Goal: Transaction & Acquisition: Purchase product/service

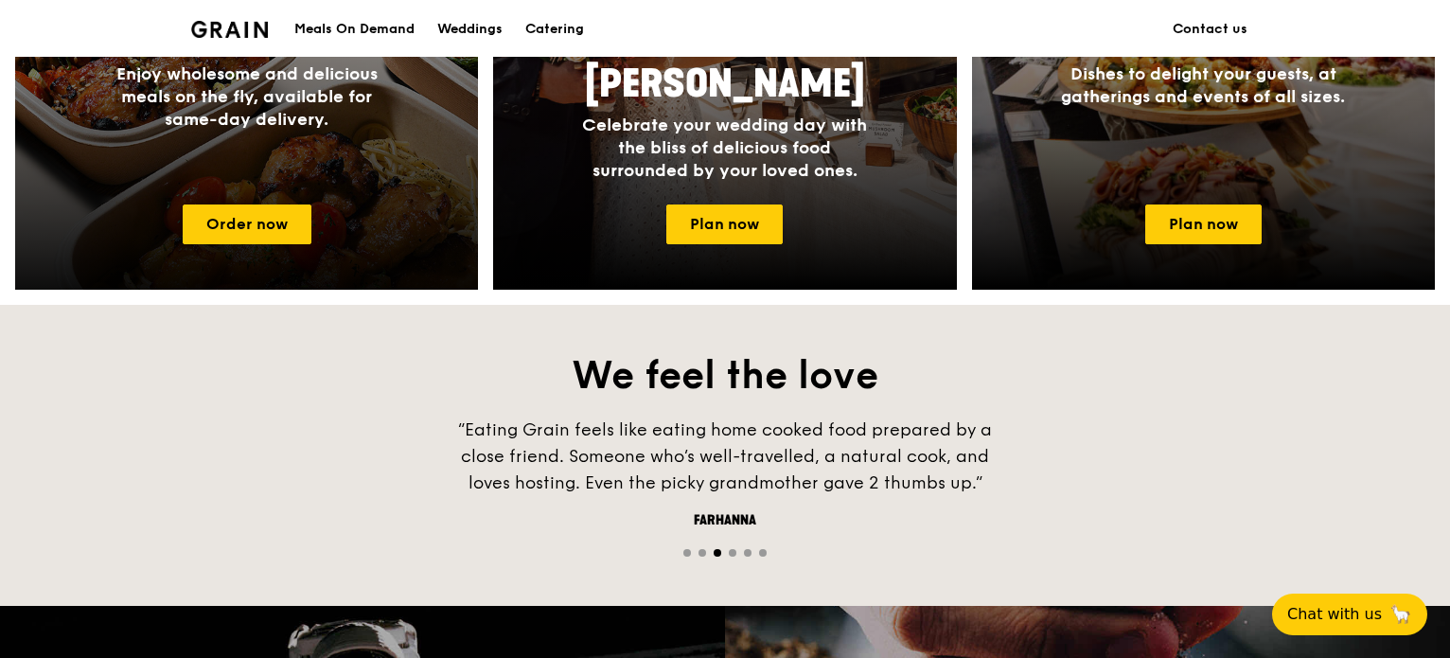
scroll to position [750, 0]
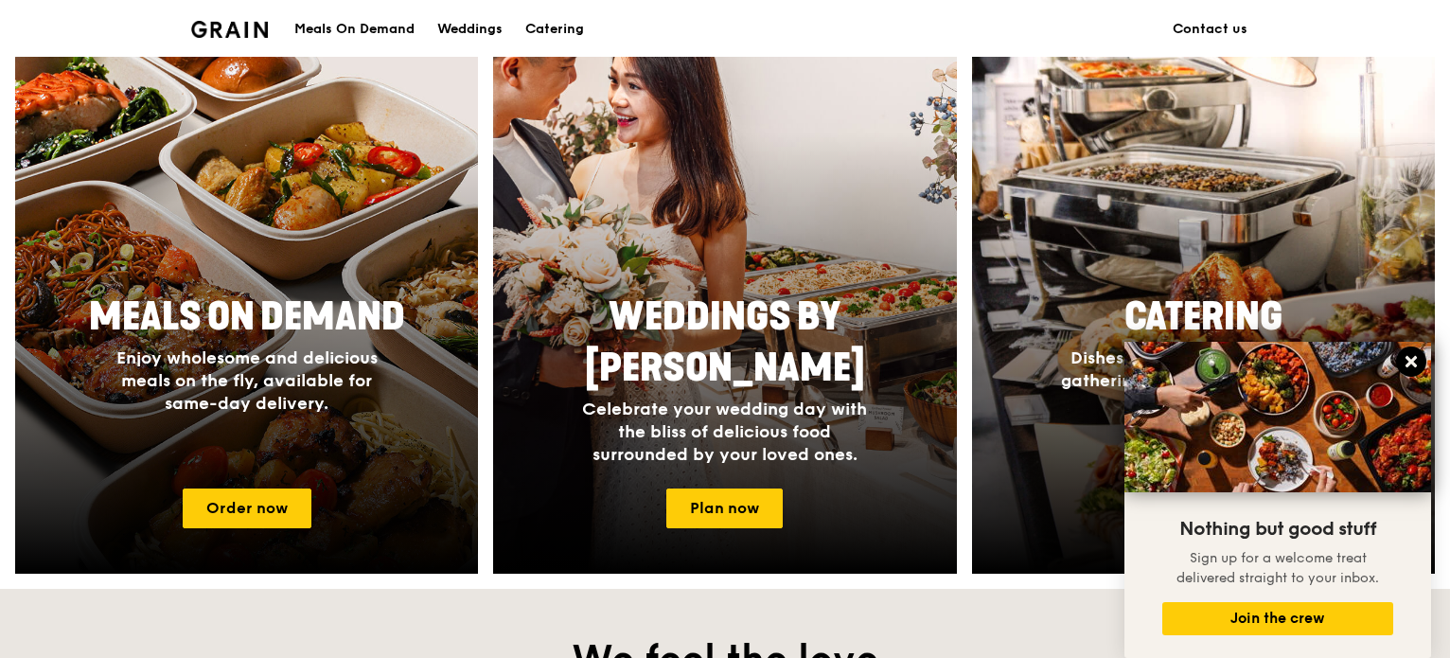
click at [1416, 363] on icon at bounding box center [1411, 361] width 17 height 17
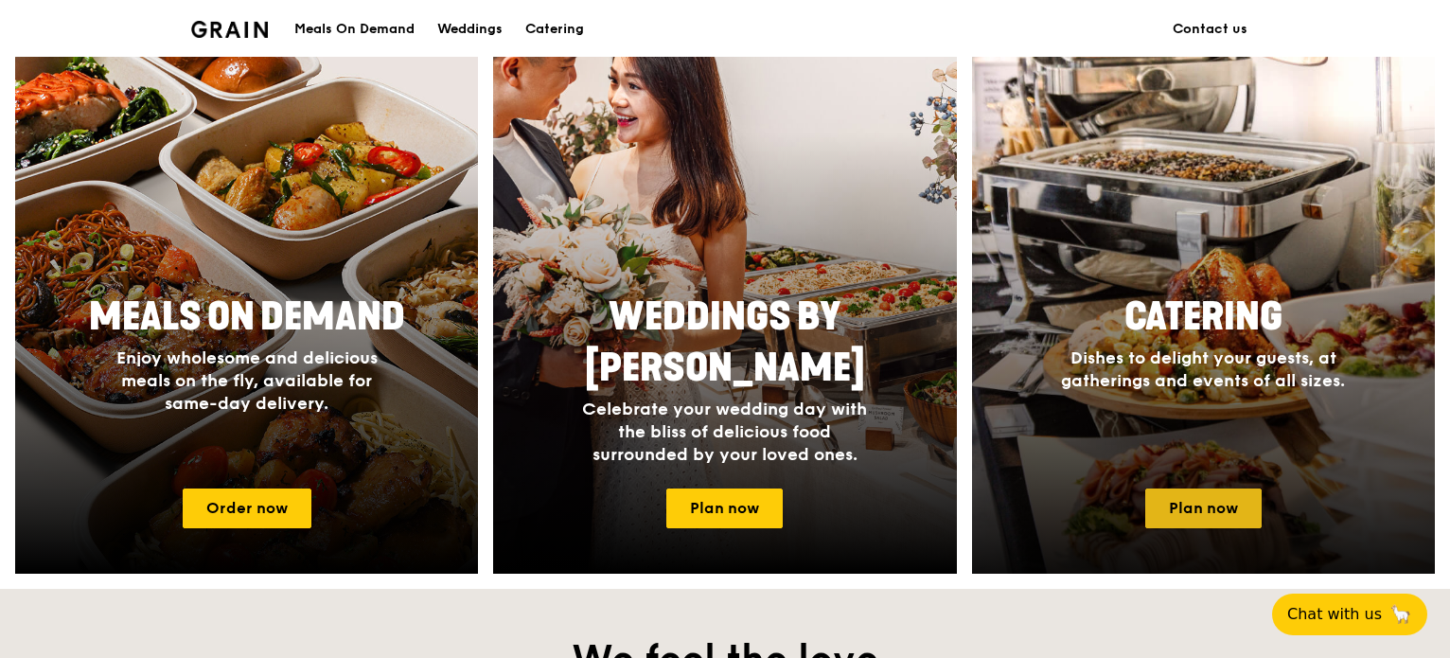
click at [1203, 499] on link "Plan now" at bounding box center [1204, 509] width 116 height 40
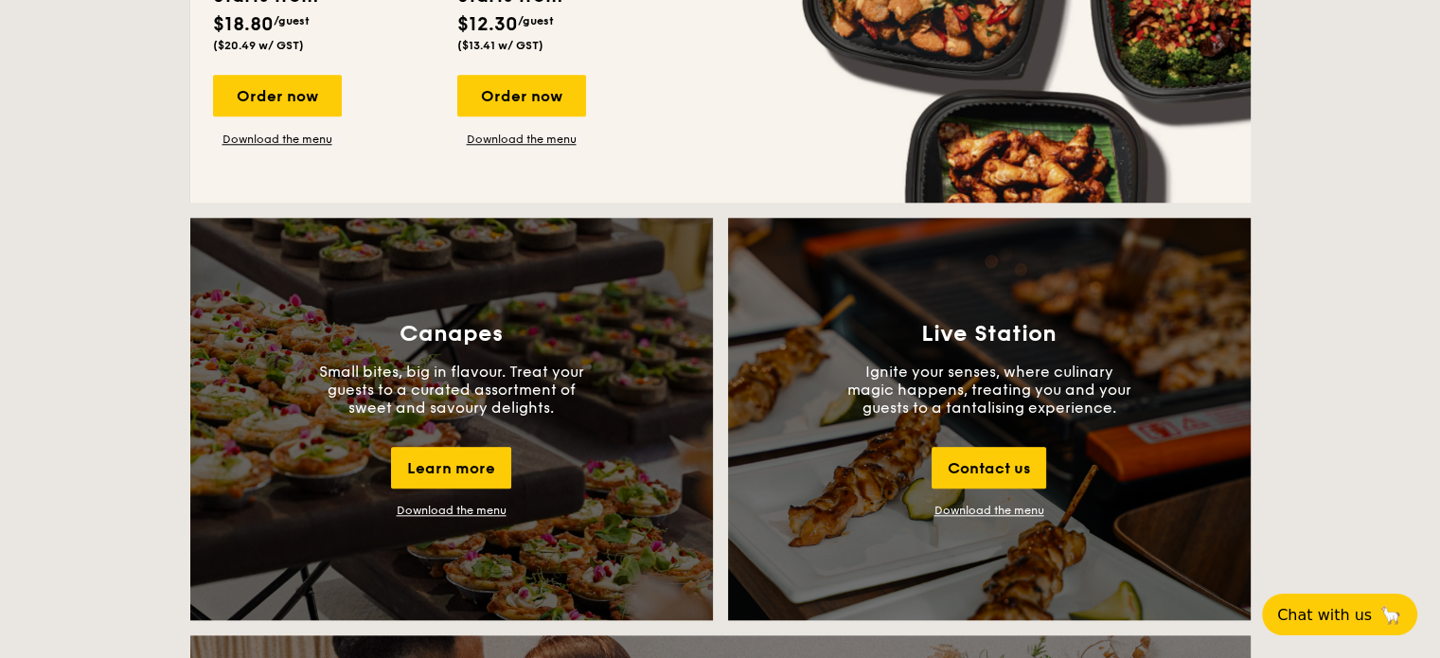
scroll to position [1515, 0]
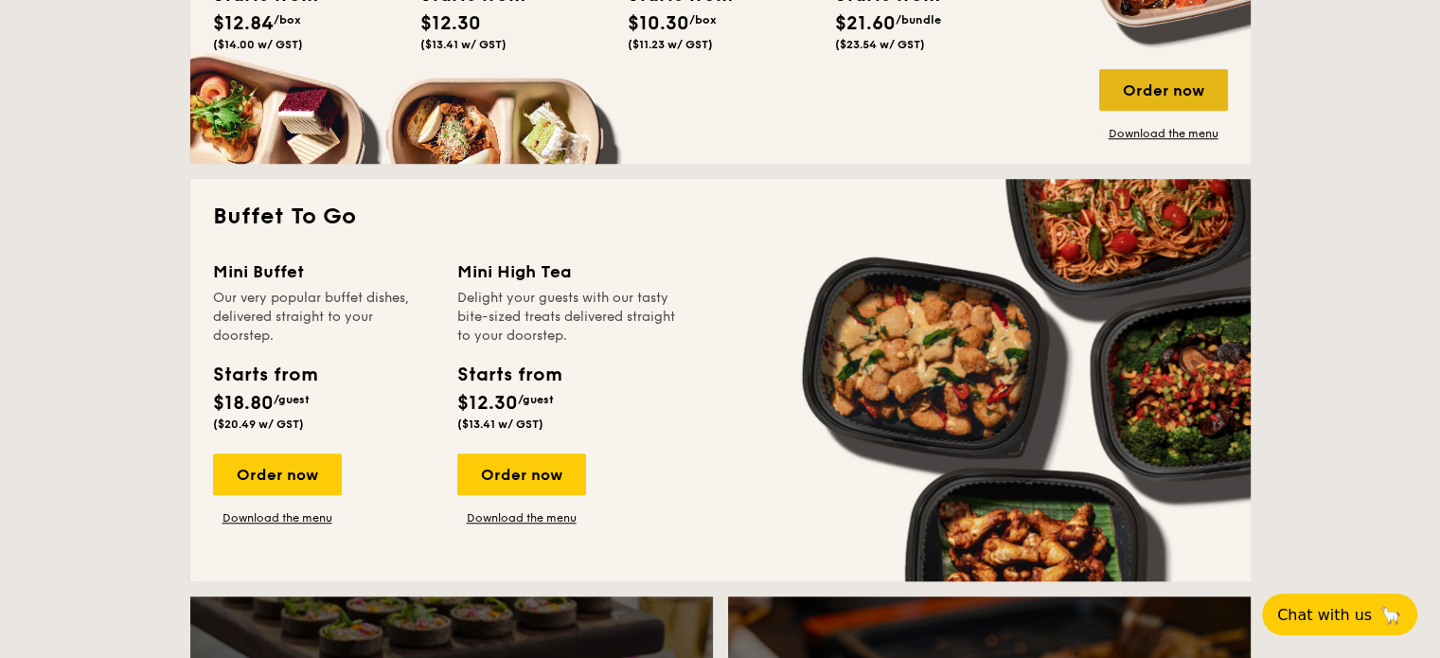
click at [1151, 85] on div "Order now" at bounding box center [1163, 90] width 129 height 42
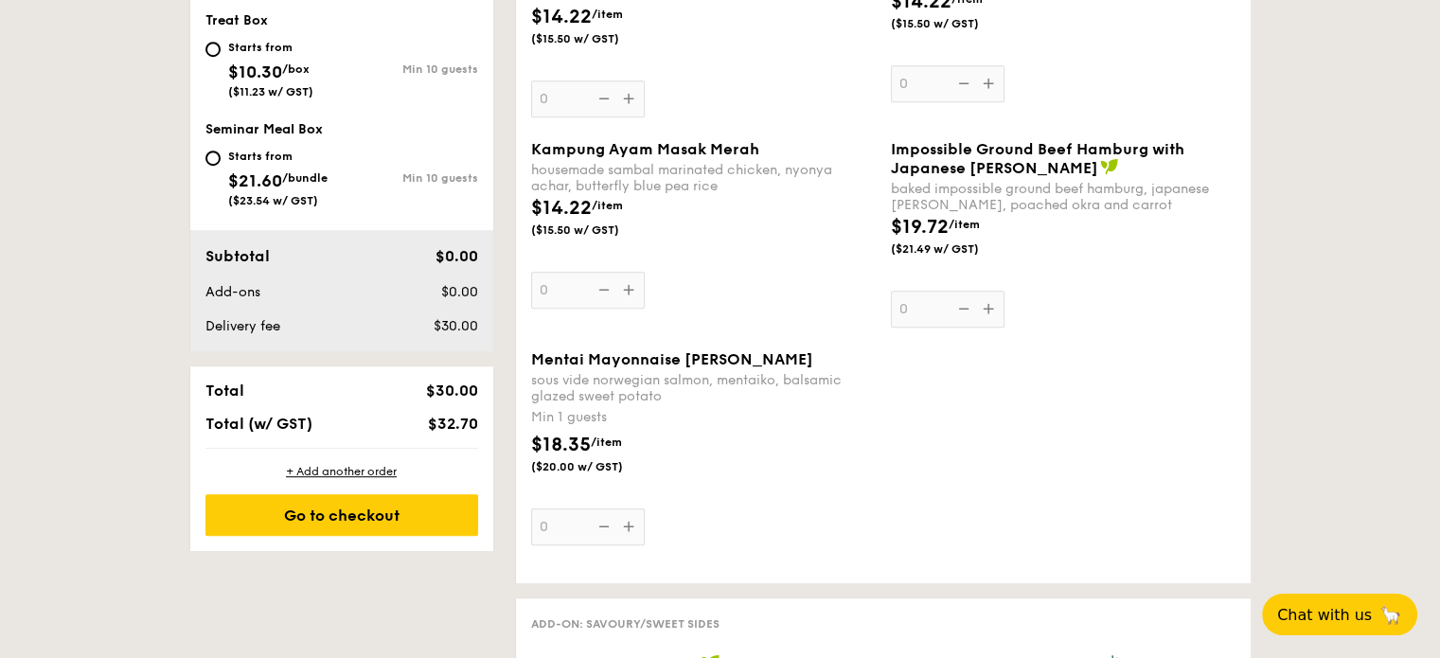
scroll to position [379, 0]
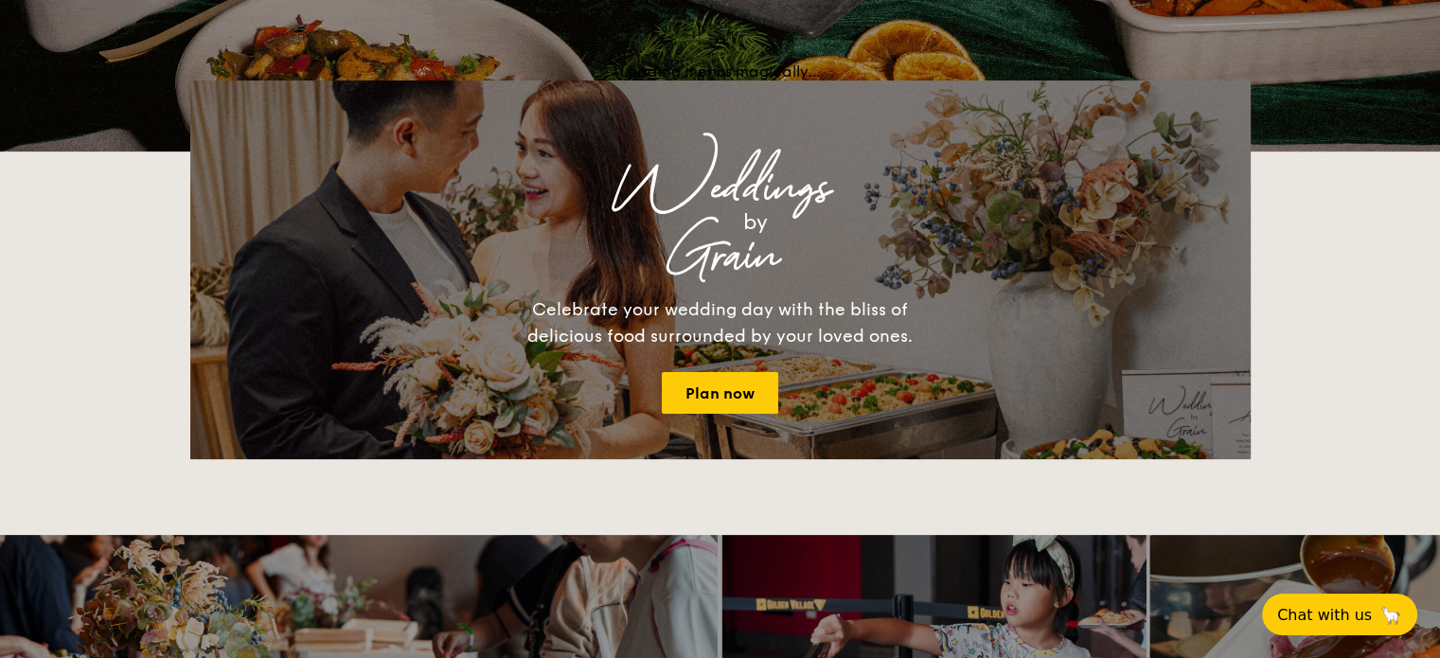
scroll to position [3584, 0]
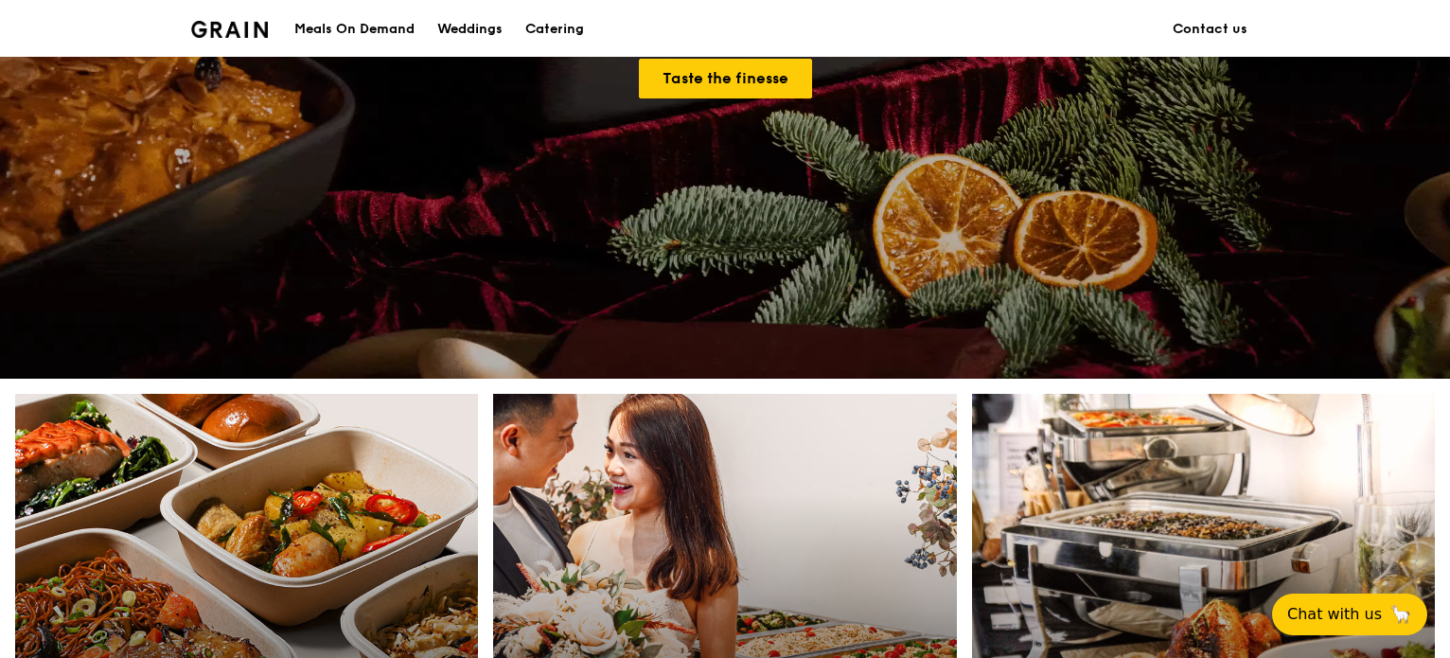
scroll to position [757, 0]
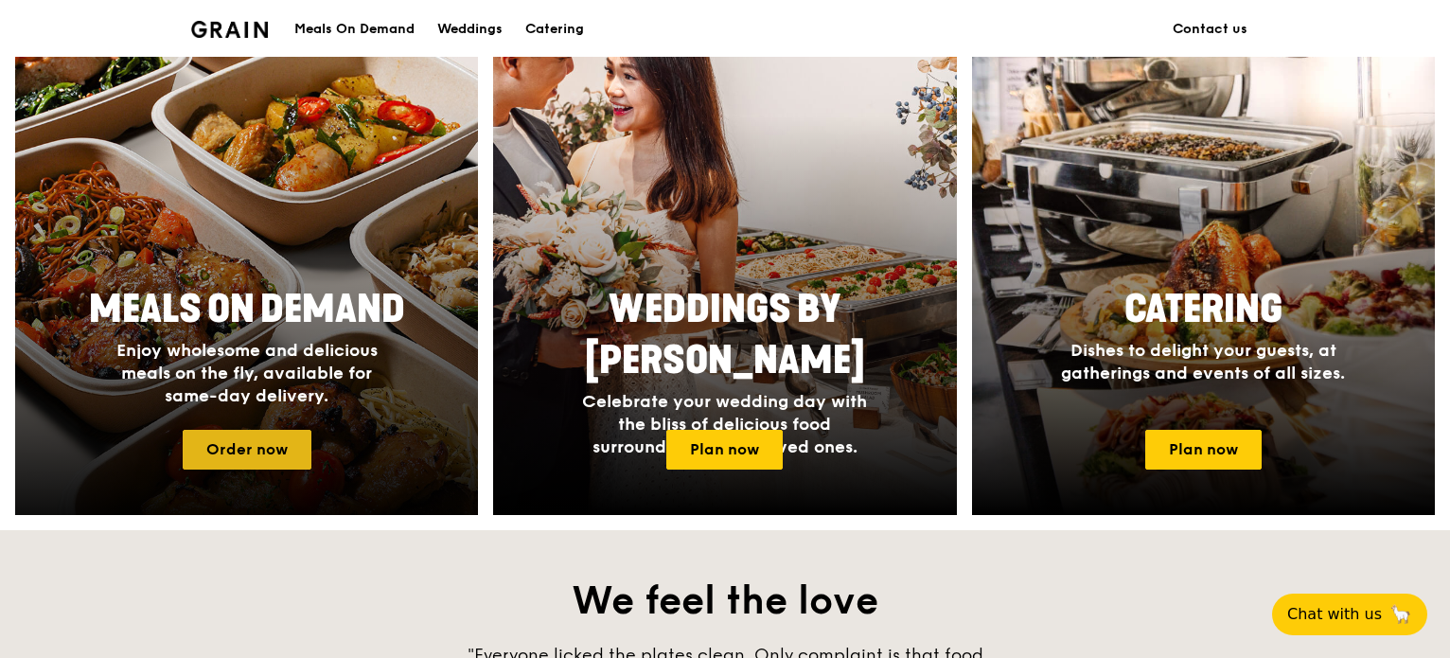
click at [276, 442] on link "Order now" at bounding box center [247, 450] width 129 height 40
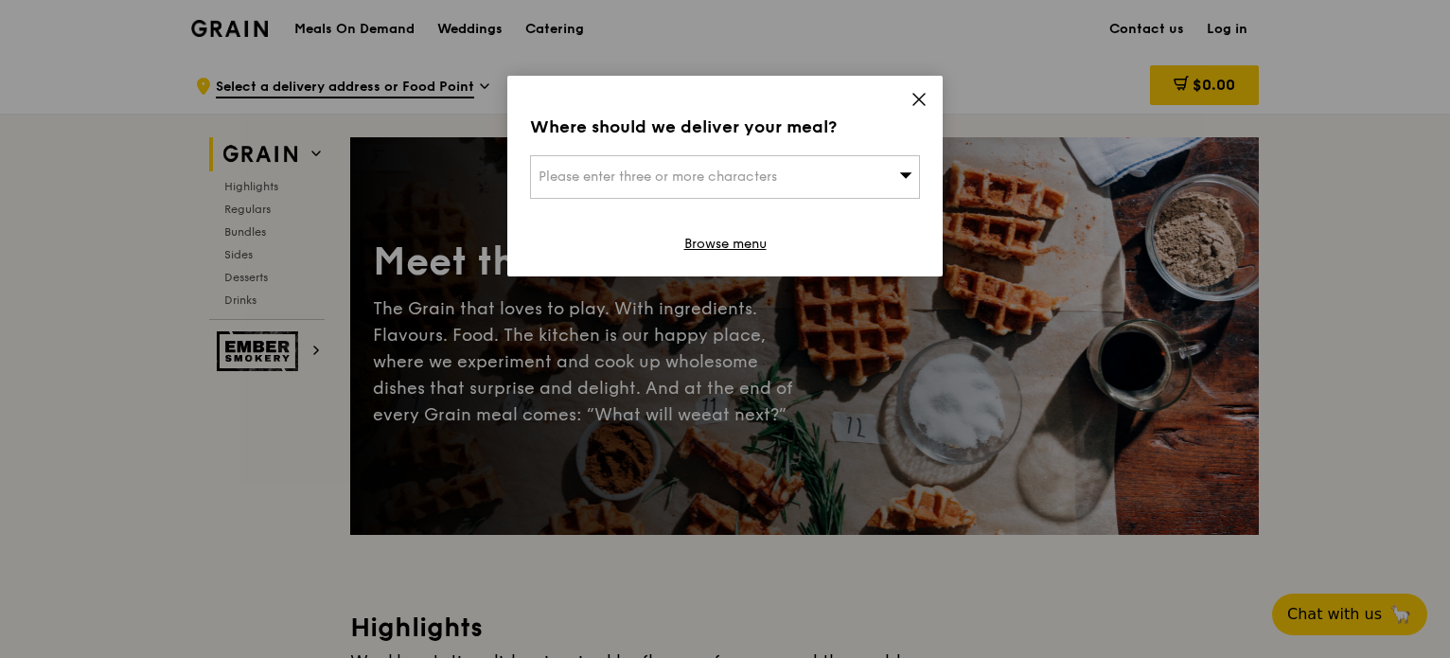
click at [912, 177] on icon at bounding box center [905, 175] width 13 height 14
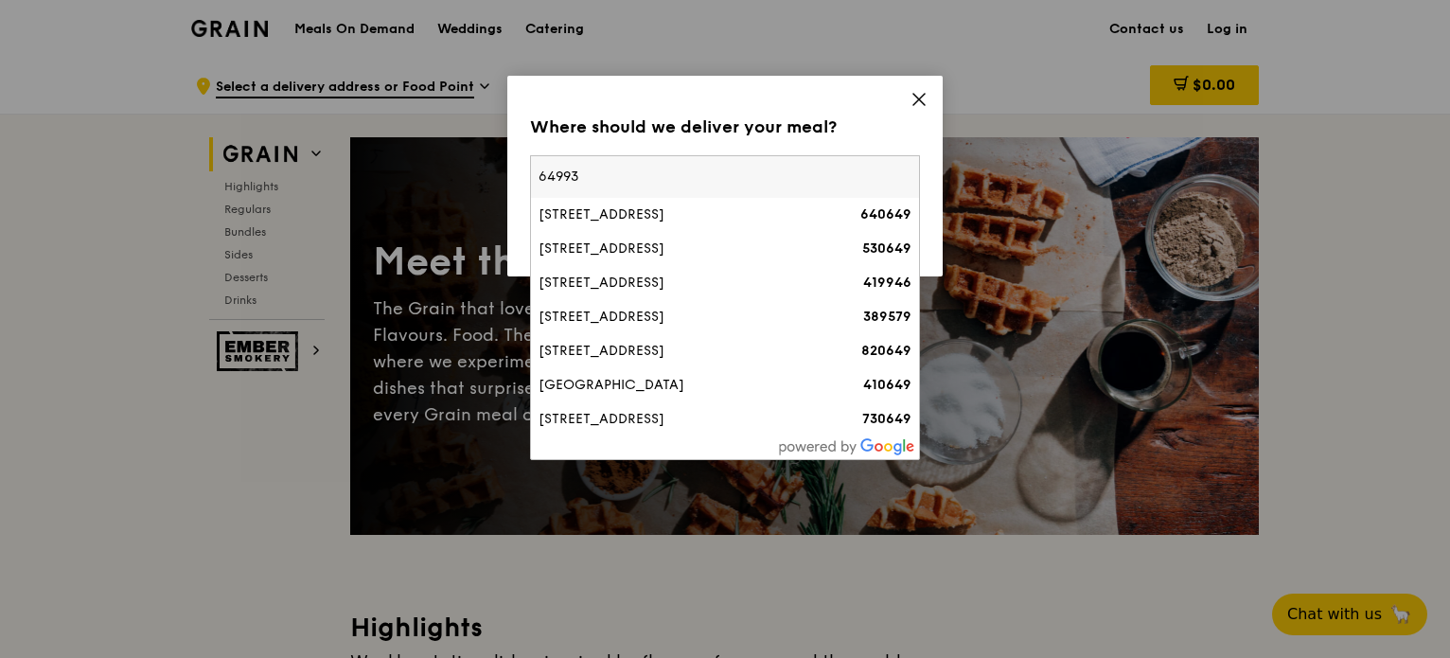
type input "649930"
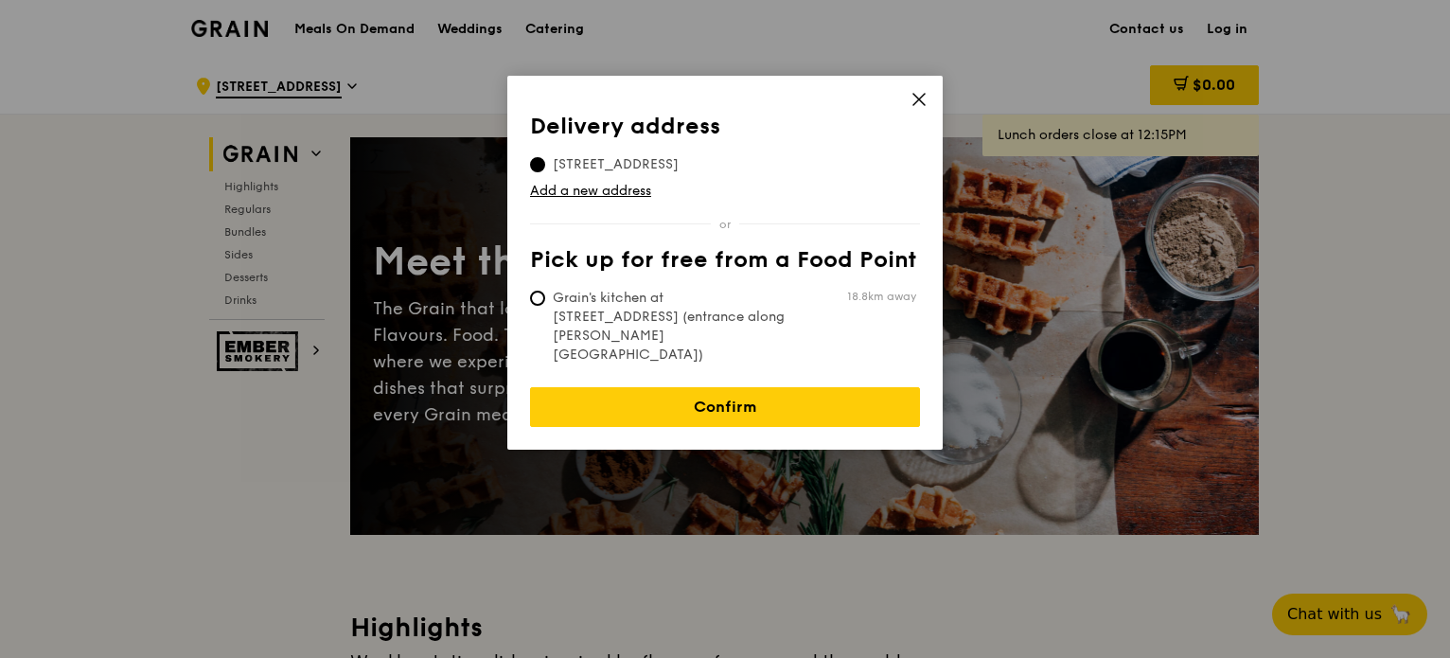
click at [920, 94] on icon at bounding box center [919, 99] width 17 height 17
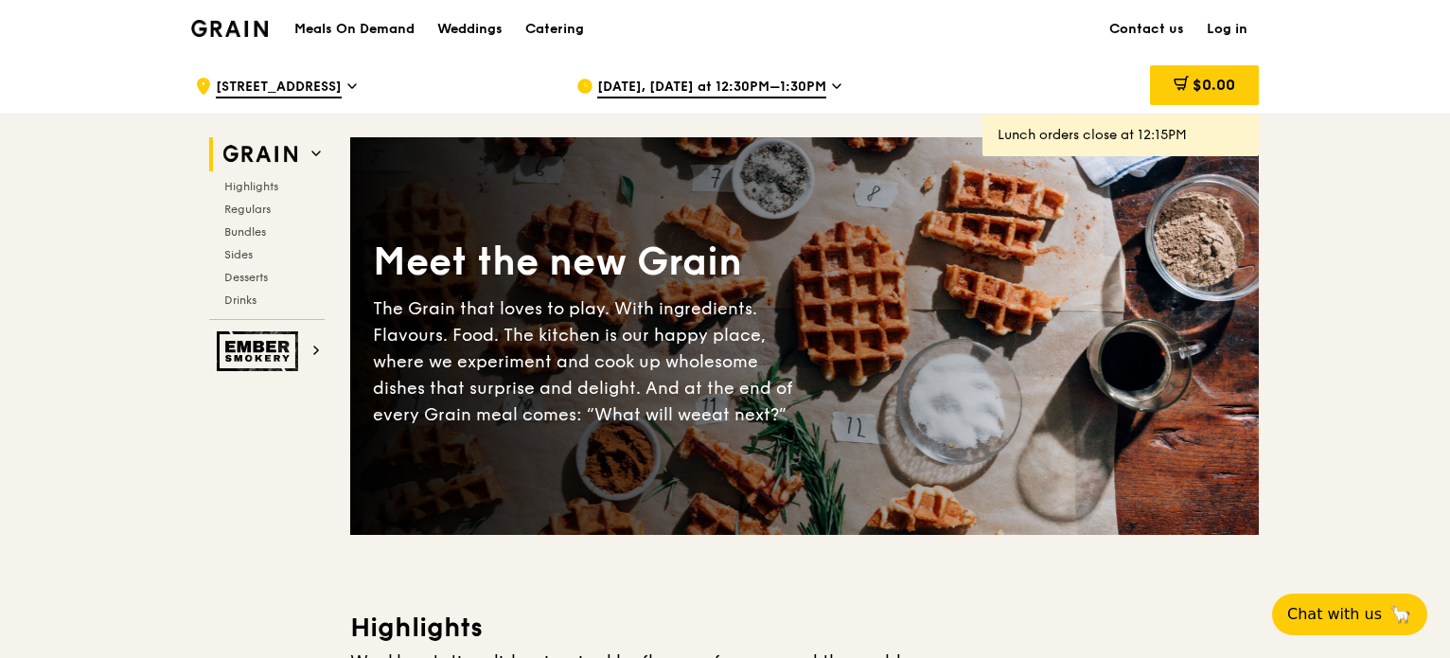
click at [357, 84] on icon at bounding box center [351, 86] width 9 height 17
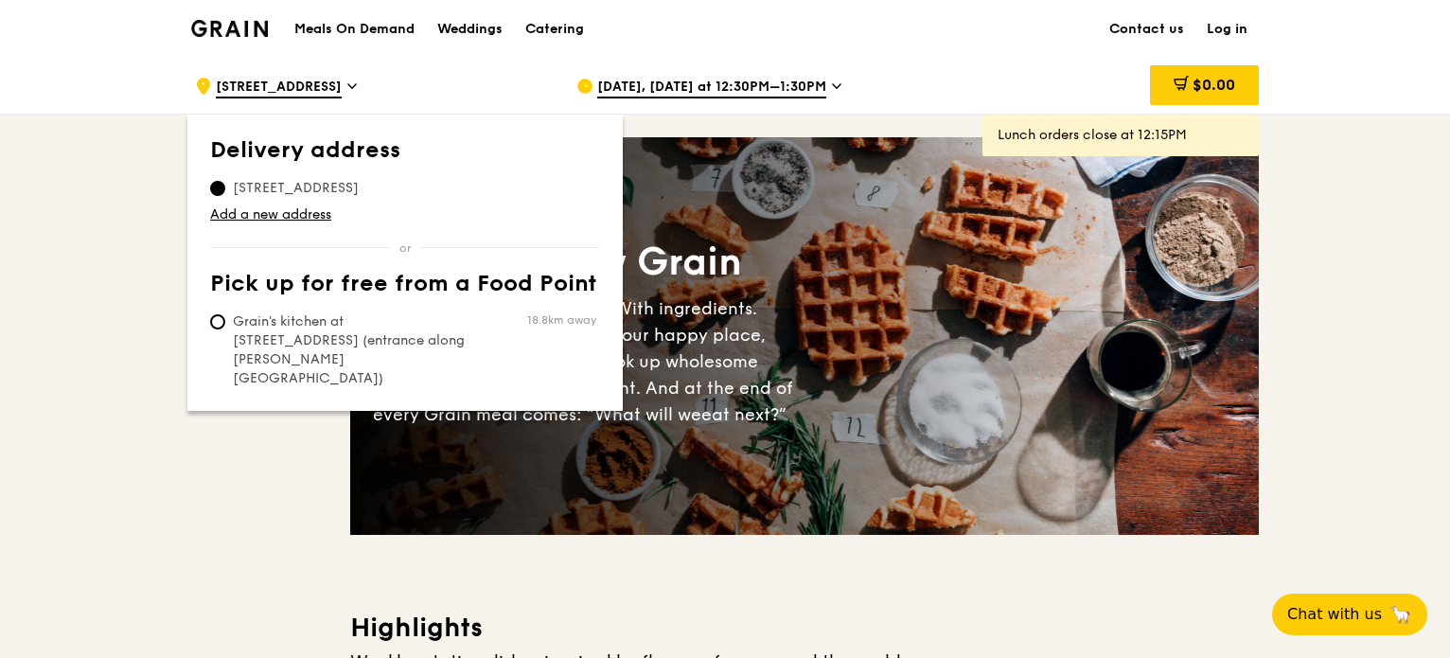
click at [331, 87] on span "[STREET_ADDRESS]" at bounding box center [279, 88] width 126 height 21
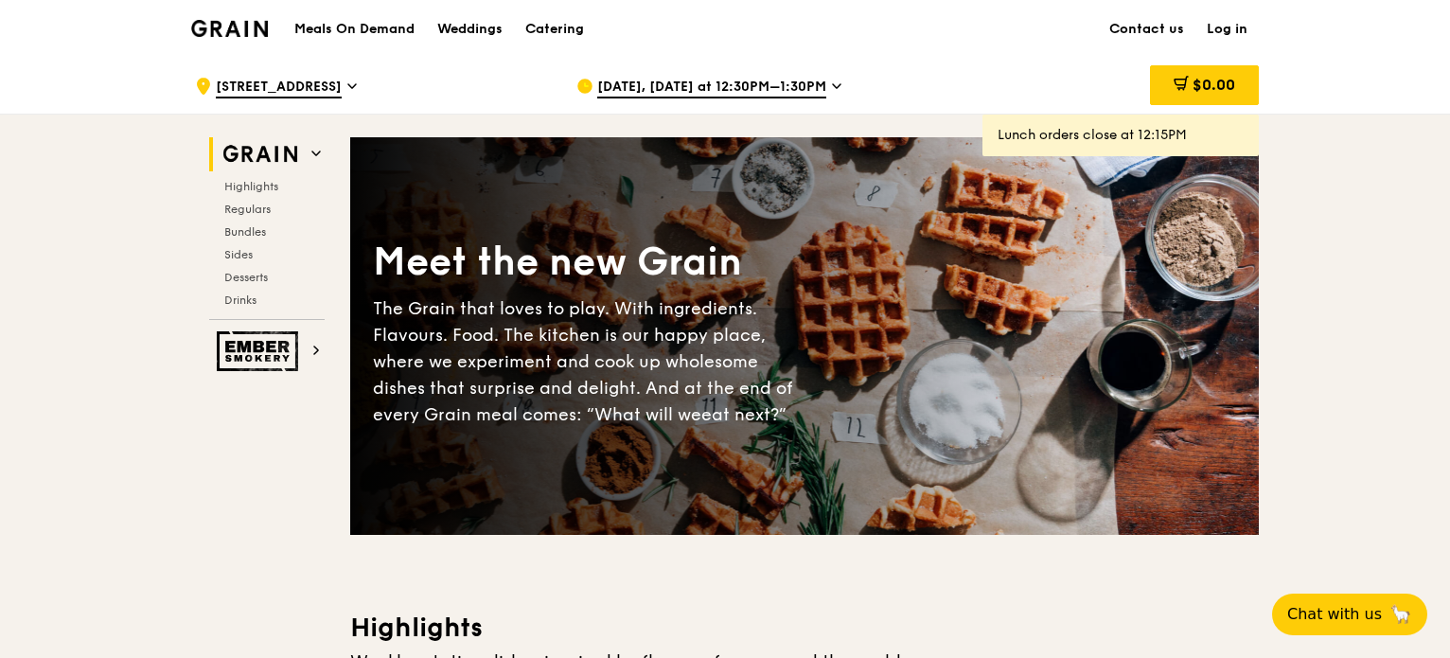
click at [332, 87] on span "[STREET_ADDRESS]" at bounding box center [279, 88] width 126 height 21
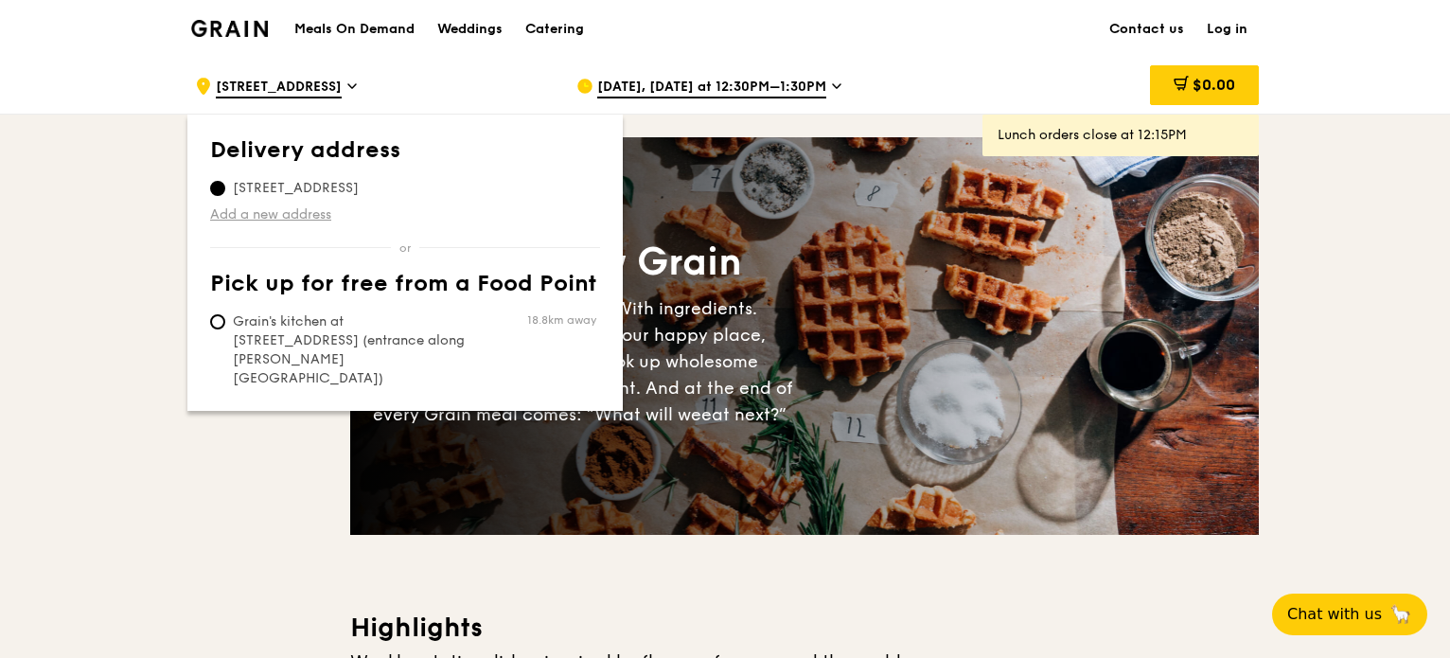
click at [301, 209] on link "Add a new address" at bounding box center [405, 214] width 390 height 19
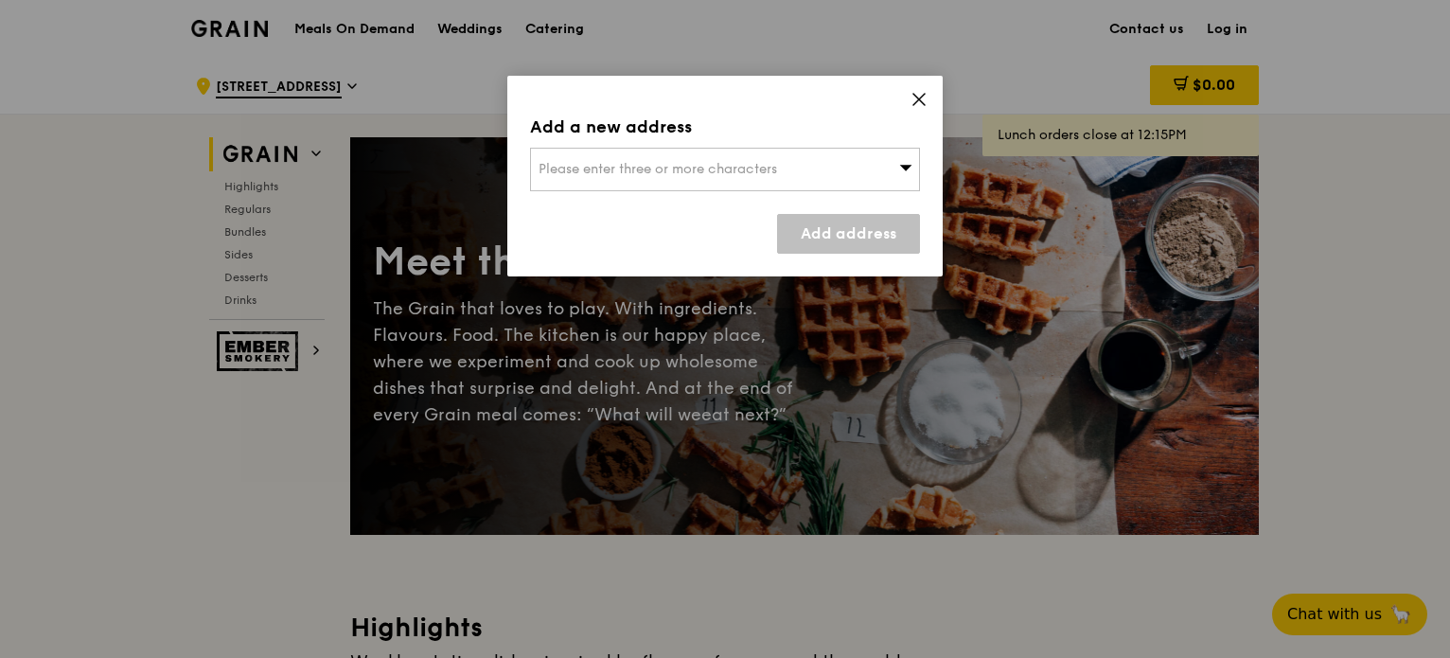
click at [720, 174] on span "Please enter three or more characters" at bounding box center [658, 169] width 239 height 16
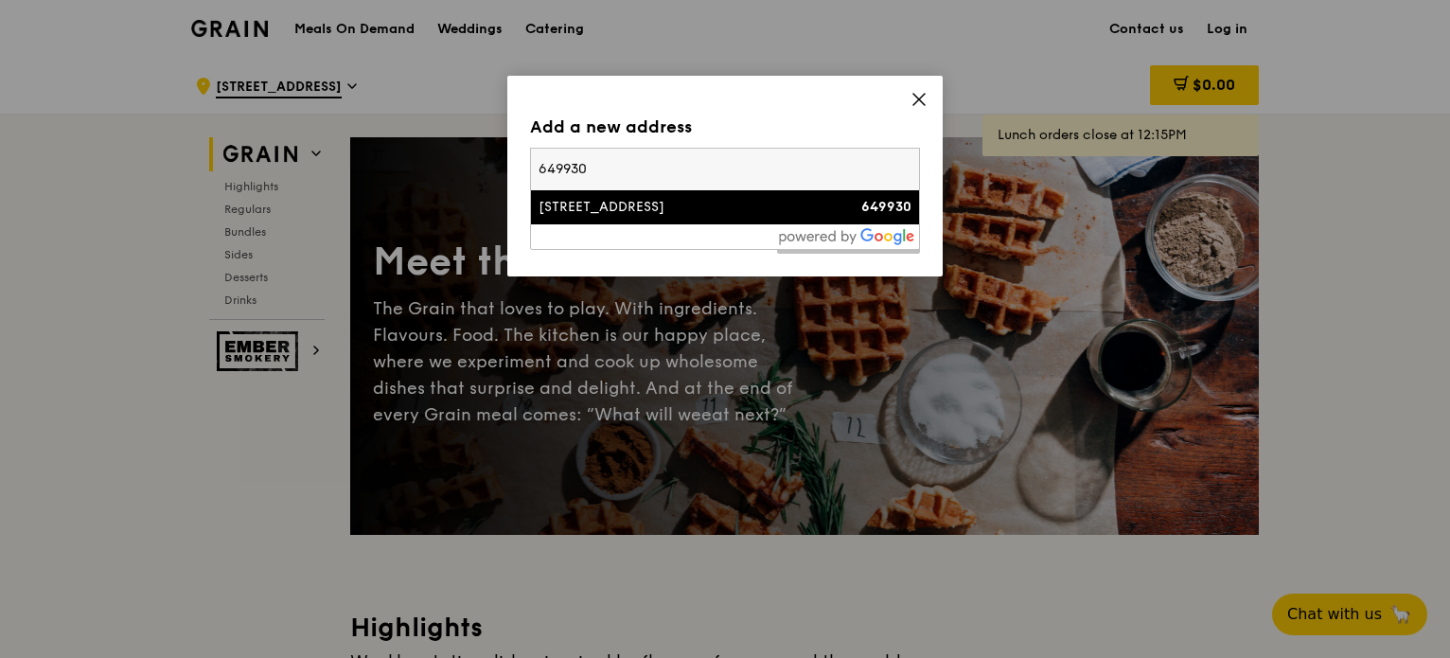
type input "649930"
click at [685, 214] on div "[STREET_ADDRESS]" at bounding box center [679, 207] width 280 height 19
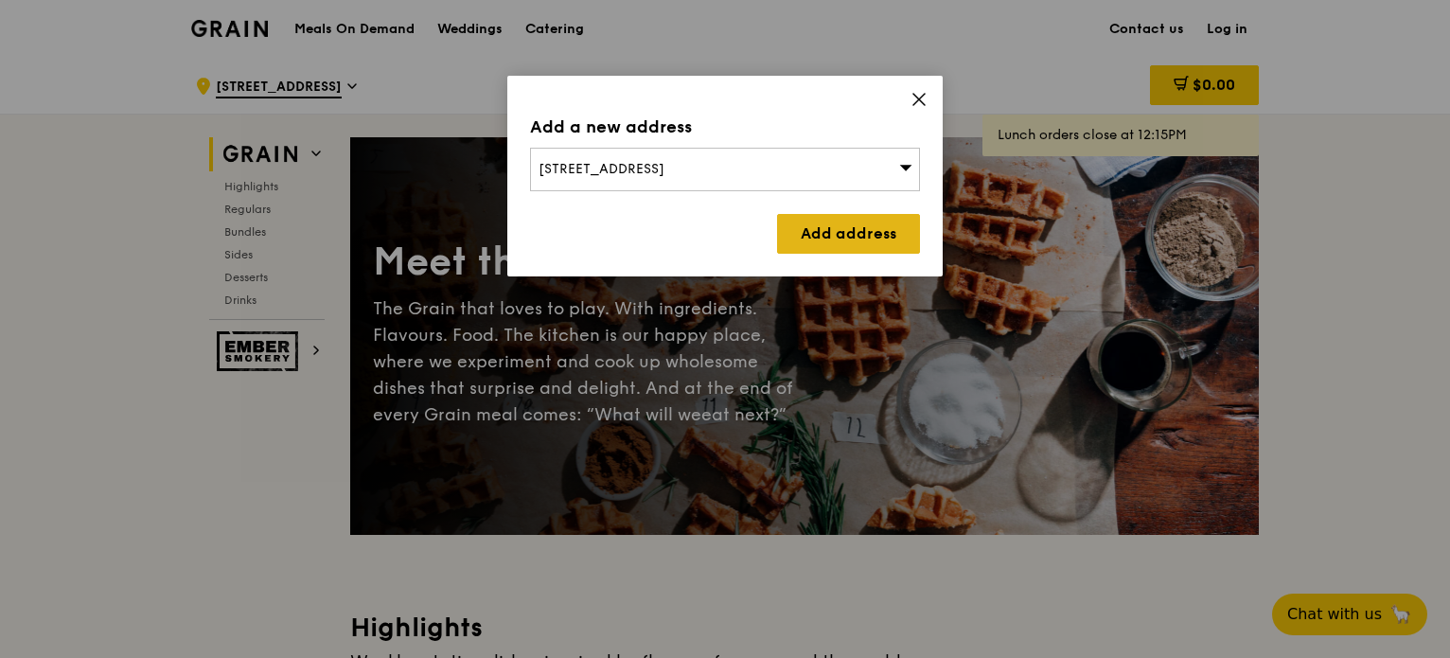
click at [812, 235] on link "Add address" at bounding box center [848, 234] width 143 height 40
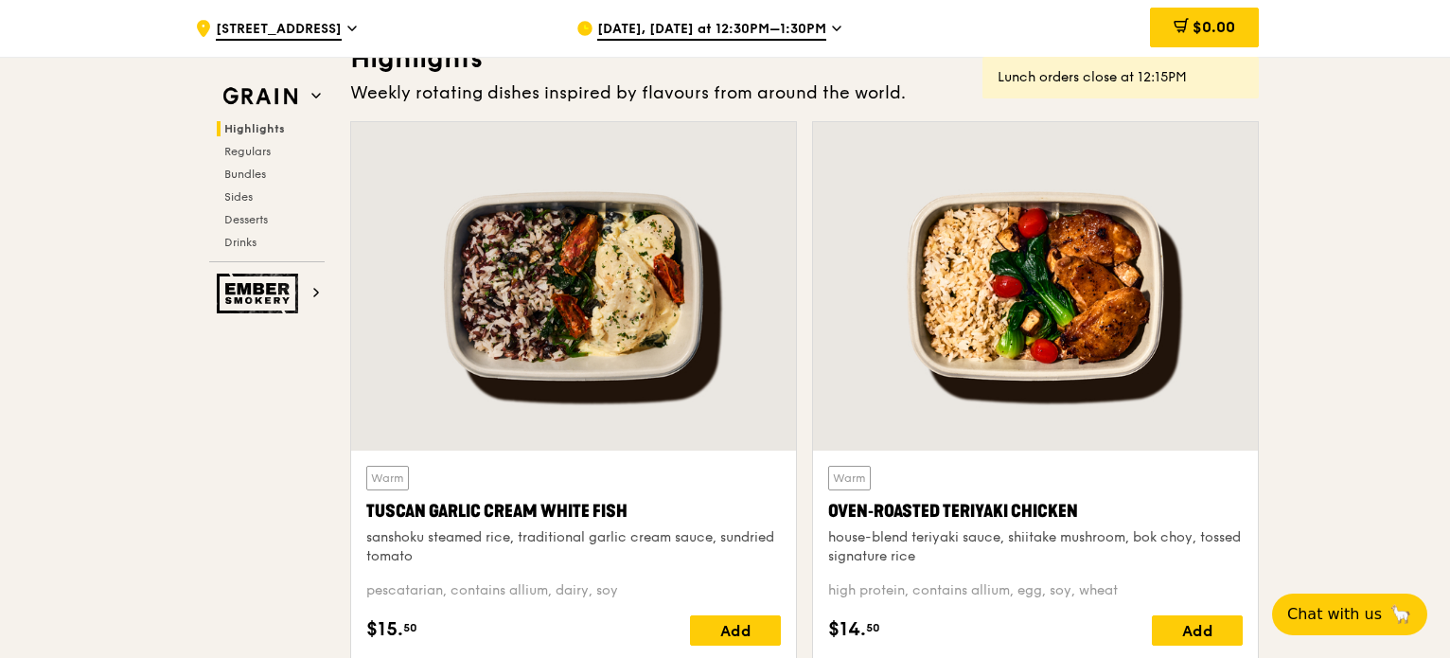
scroll to position [189, 0]
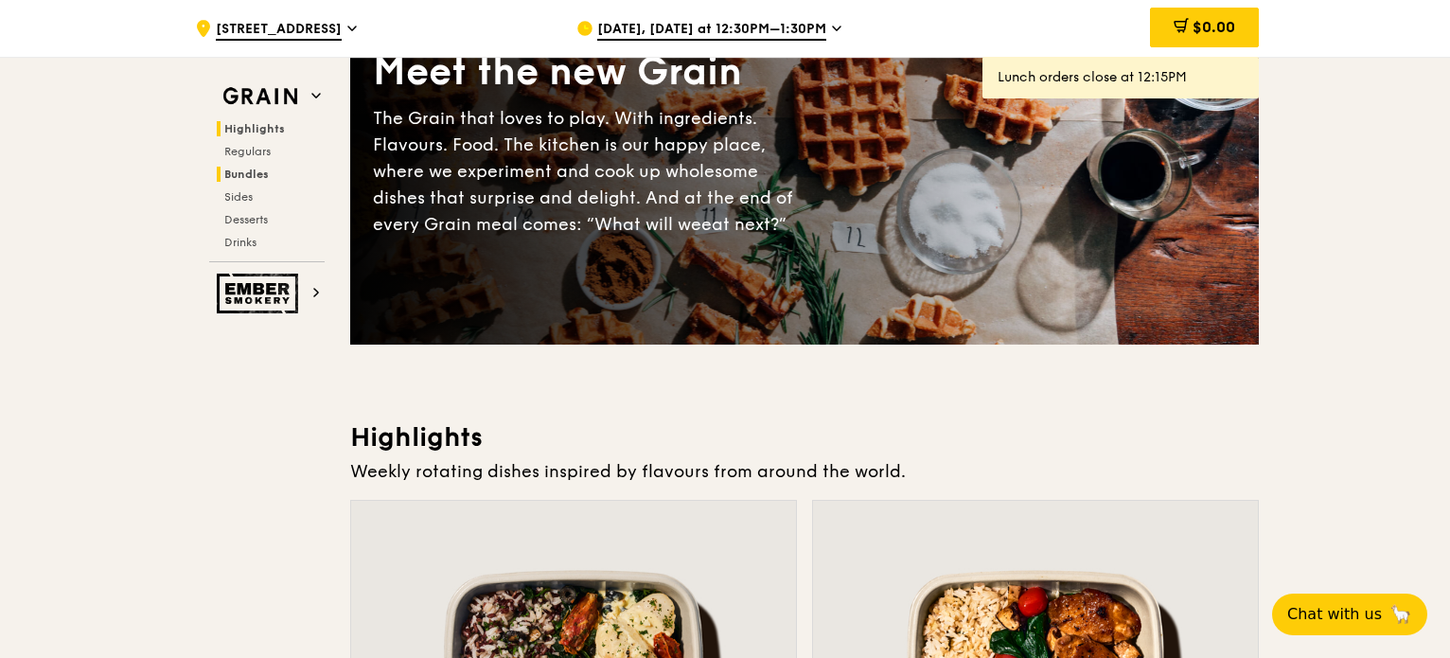
click at [253, 168] on span "Bundles" at bounding box center [246, 174] width 44 height 13
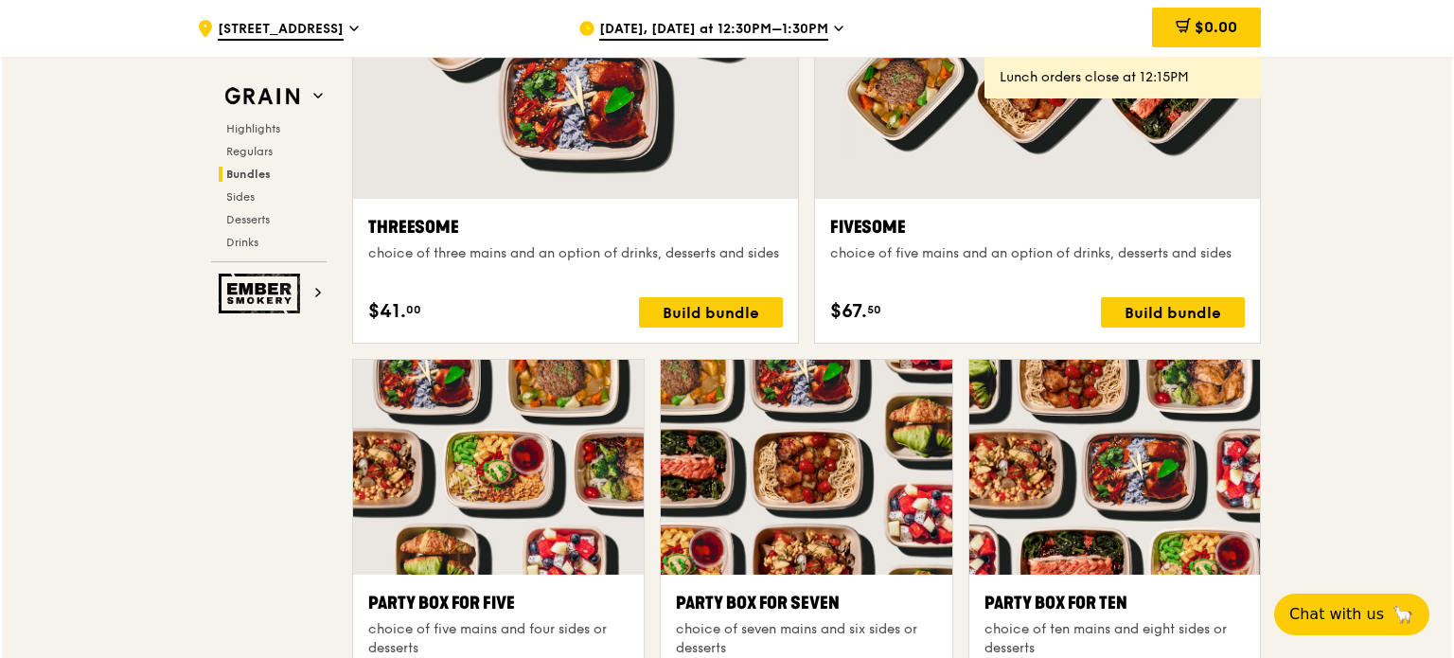
scroll to position [3673, 0]
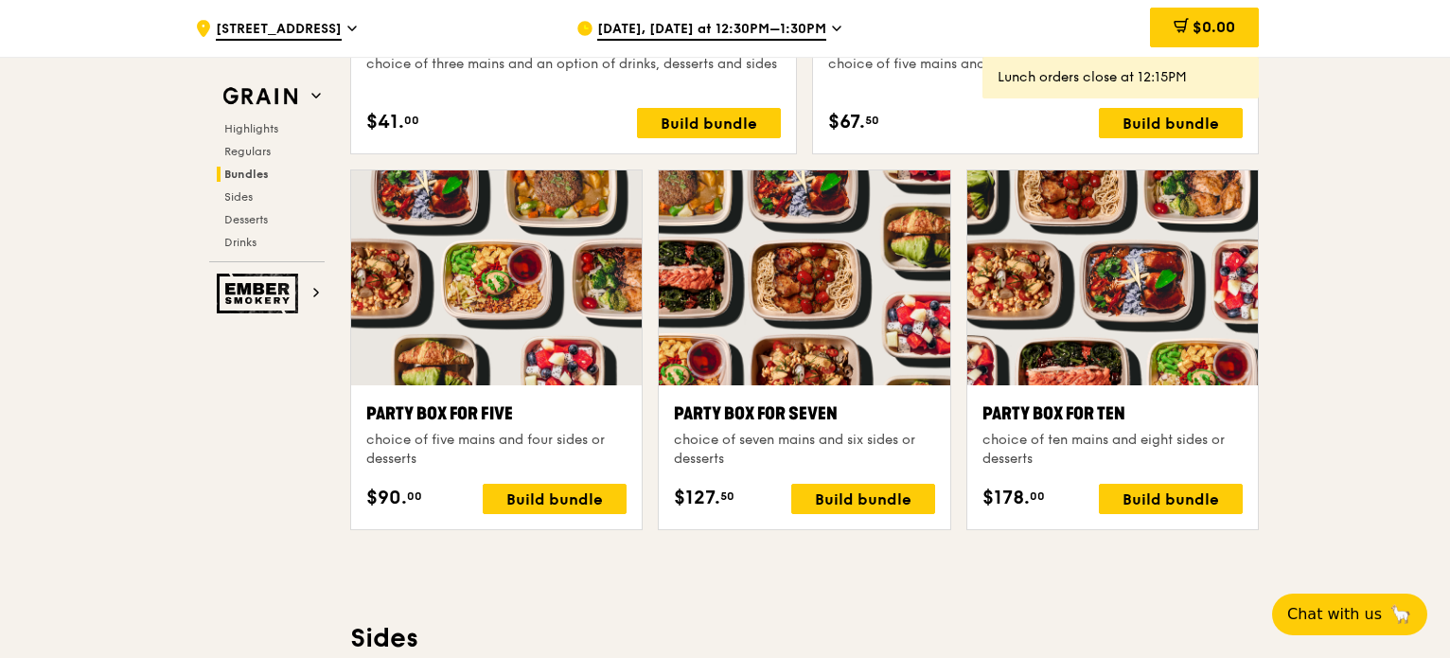
click at [808, 309] on div at bounding box center [804, 277] width 291 height 215
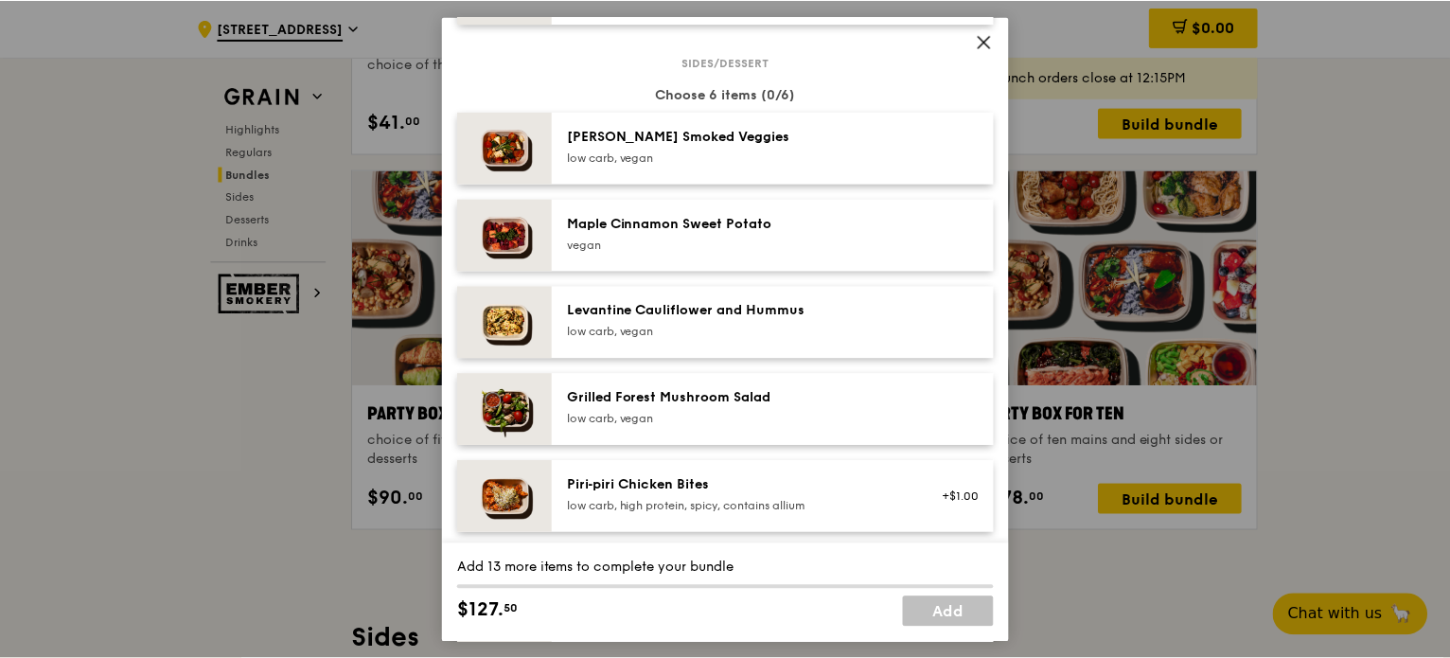
scroll to position [1325, 0]
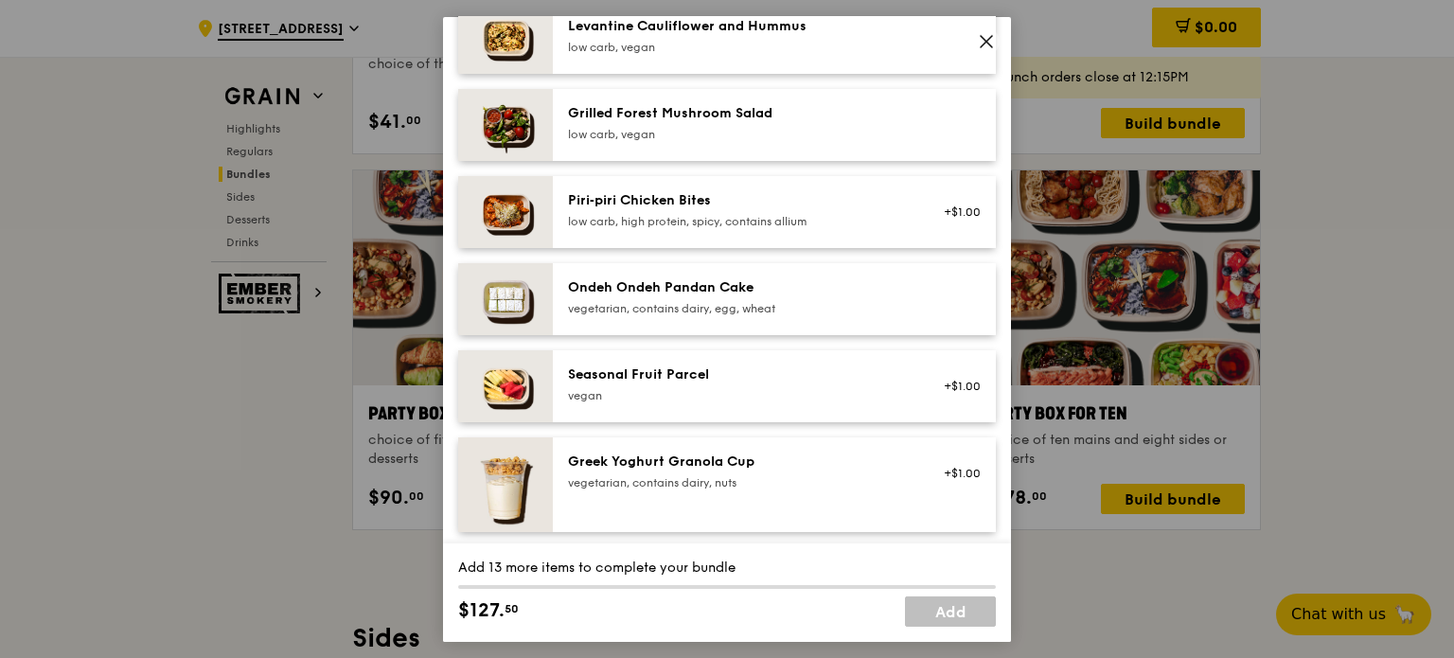
click at [982, 38] on icon at bounding box center [986, 40] width 17 height 17
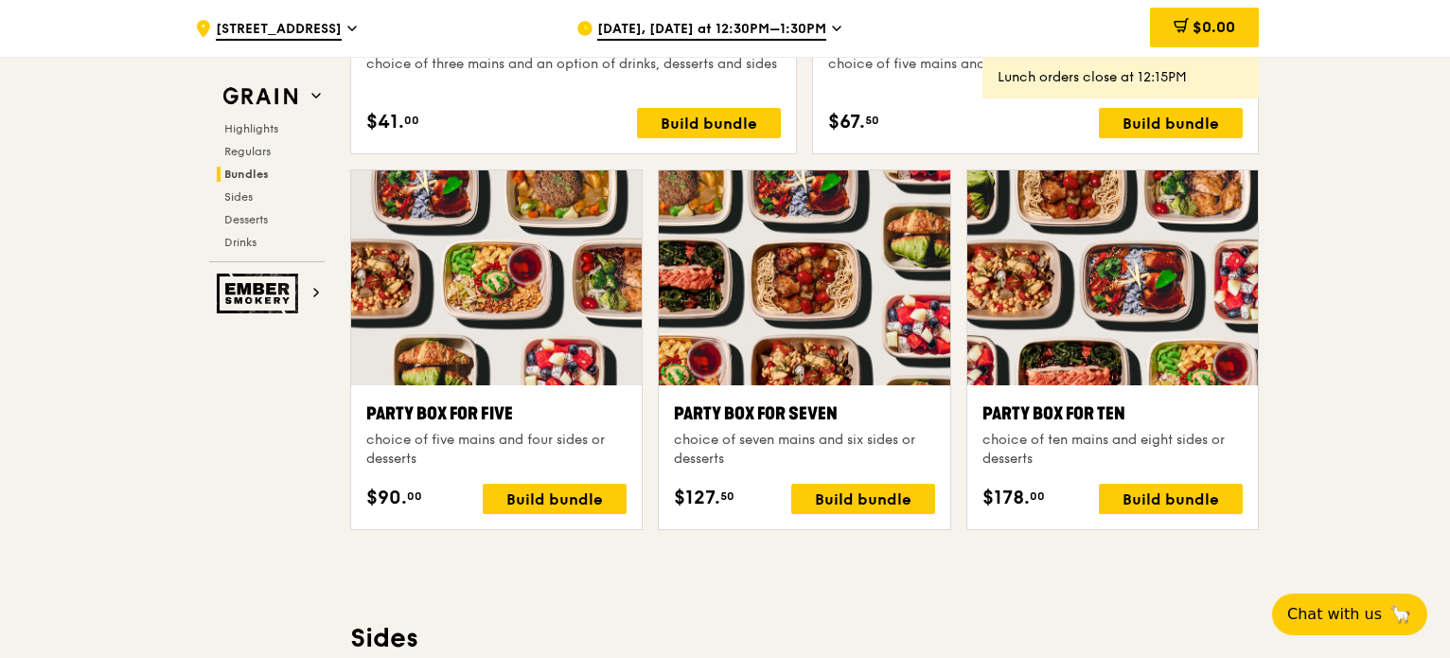
click at [578, 309] on div at bounding box center [496, 277] width 291 height 215
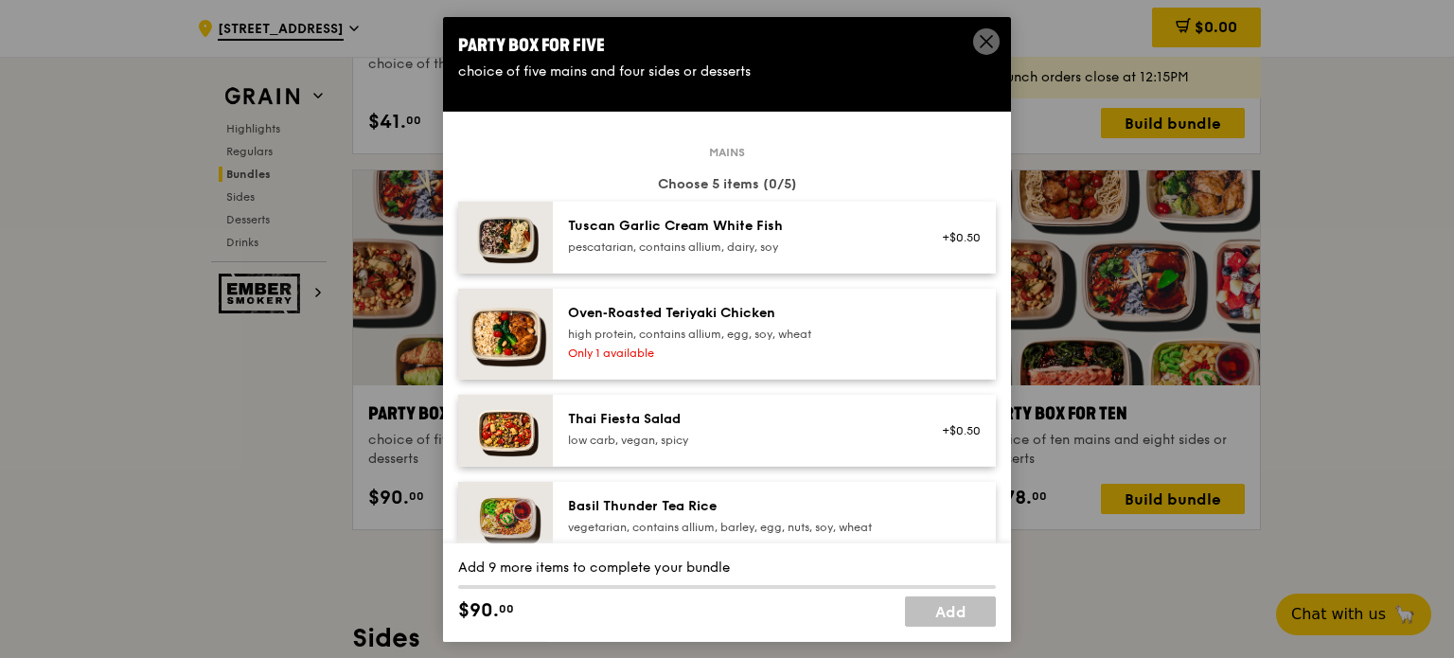
click at [979, 29] on span at bounding box center [986, 40] width 27 height 27
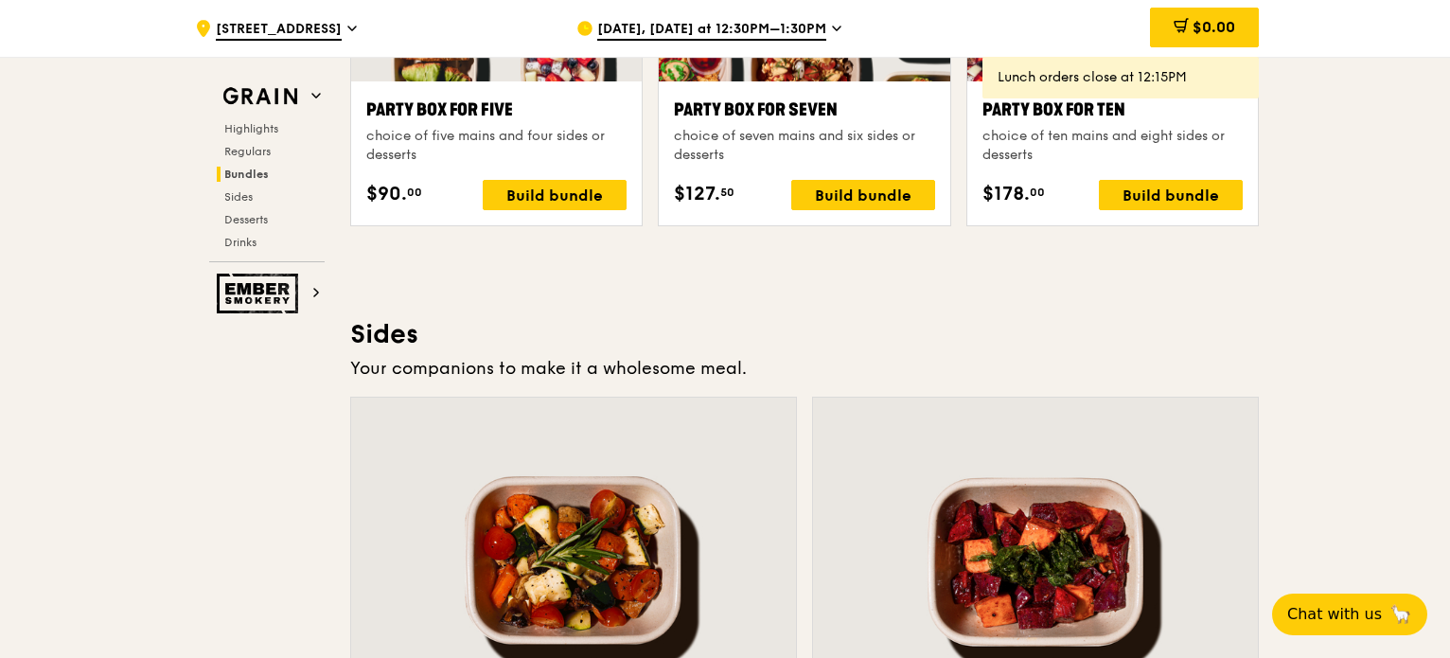
scroll to position [4355, 0]
